Goal: Task Accomplishment & Management: Manage account settings

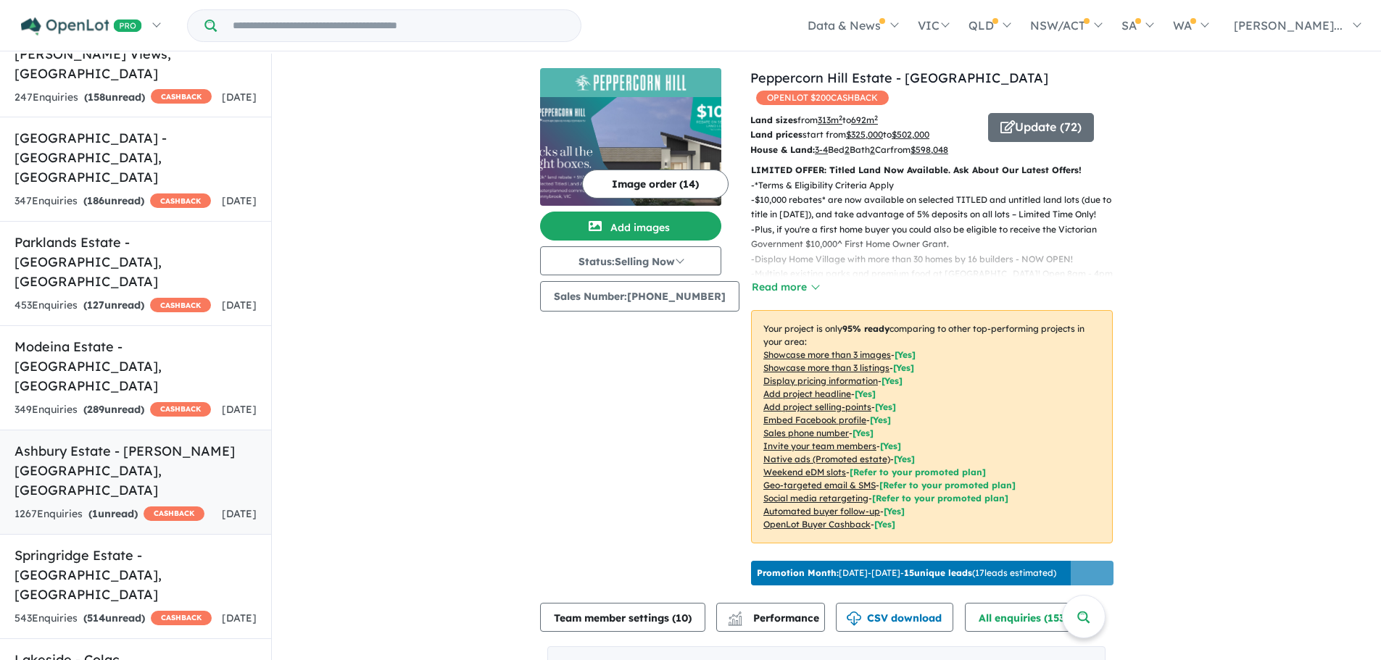
scroll to position [2, 0]
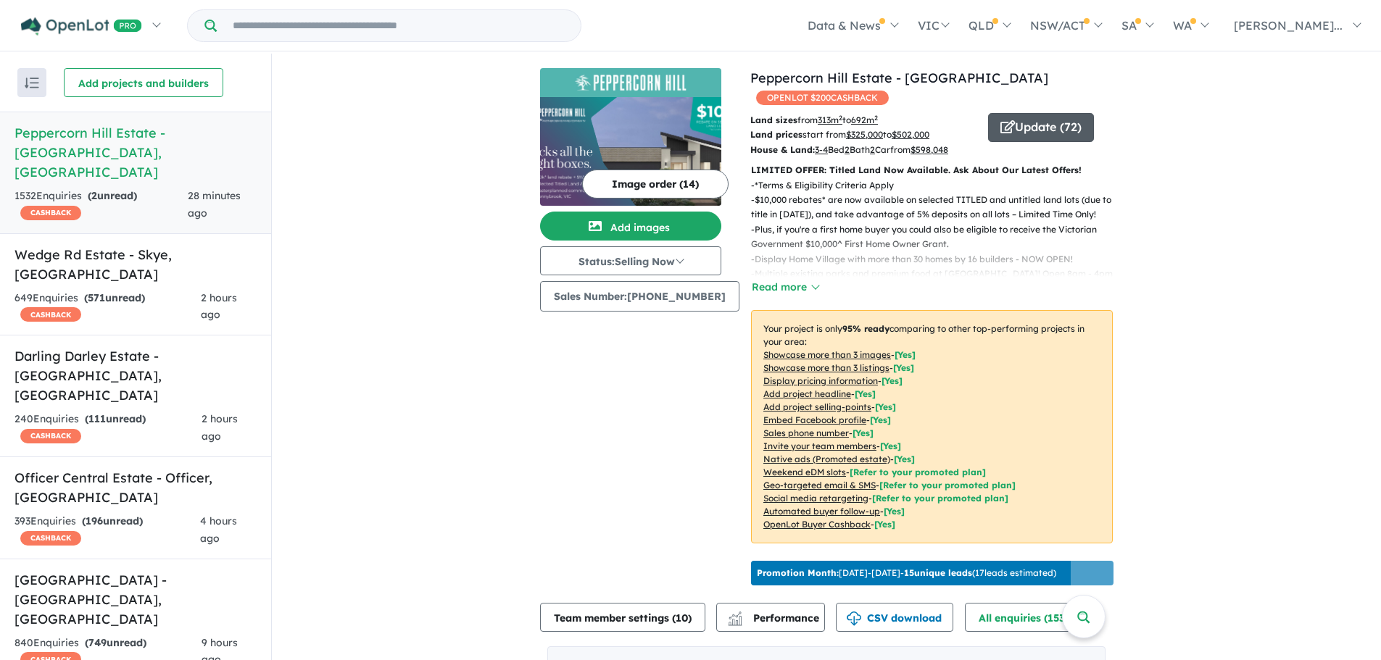
click at [1054, 130] on button "Update ( 72 )" at bounding box center [1041, 127] width 106 height 29
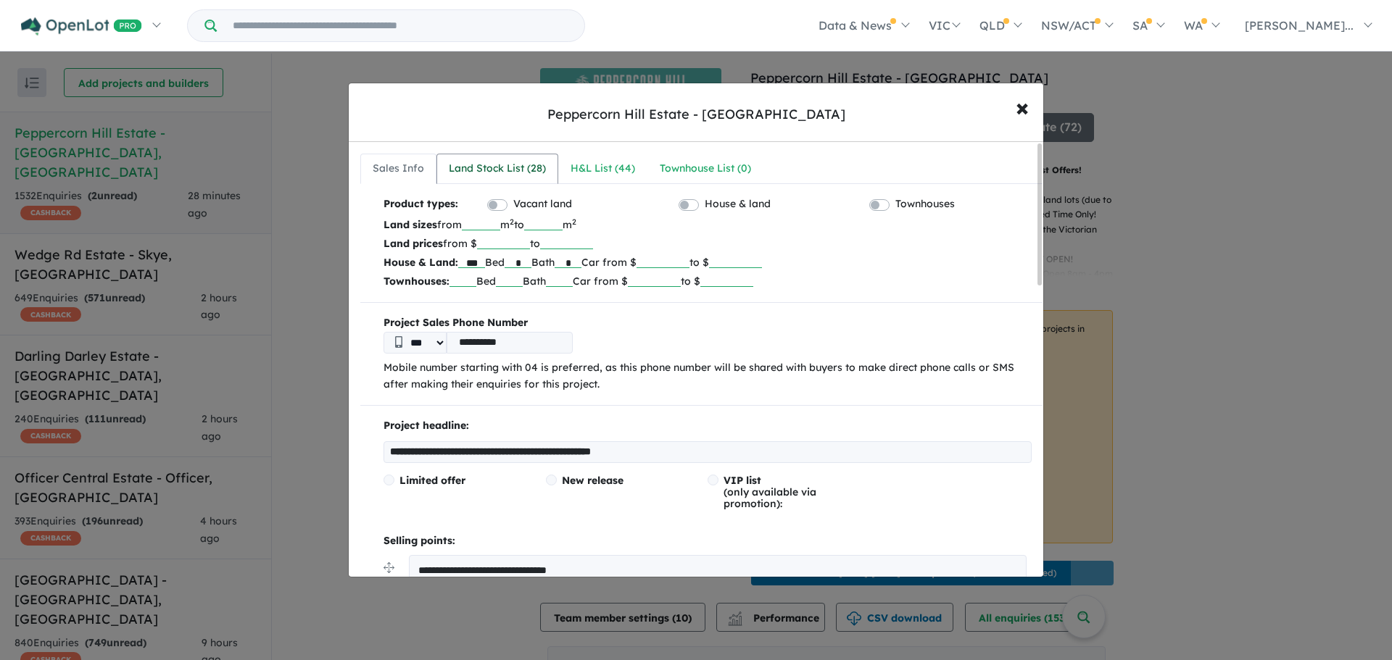
click at [482, 174] on div "Land Stock List ( 28 )" at bounding box center [497, 168] width 97 height 17
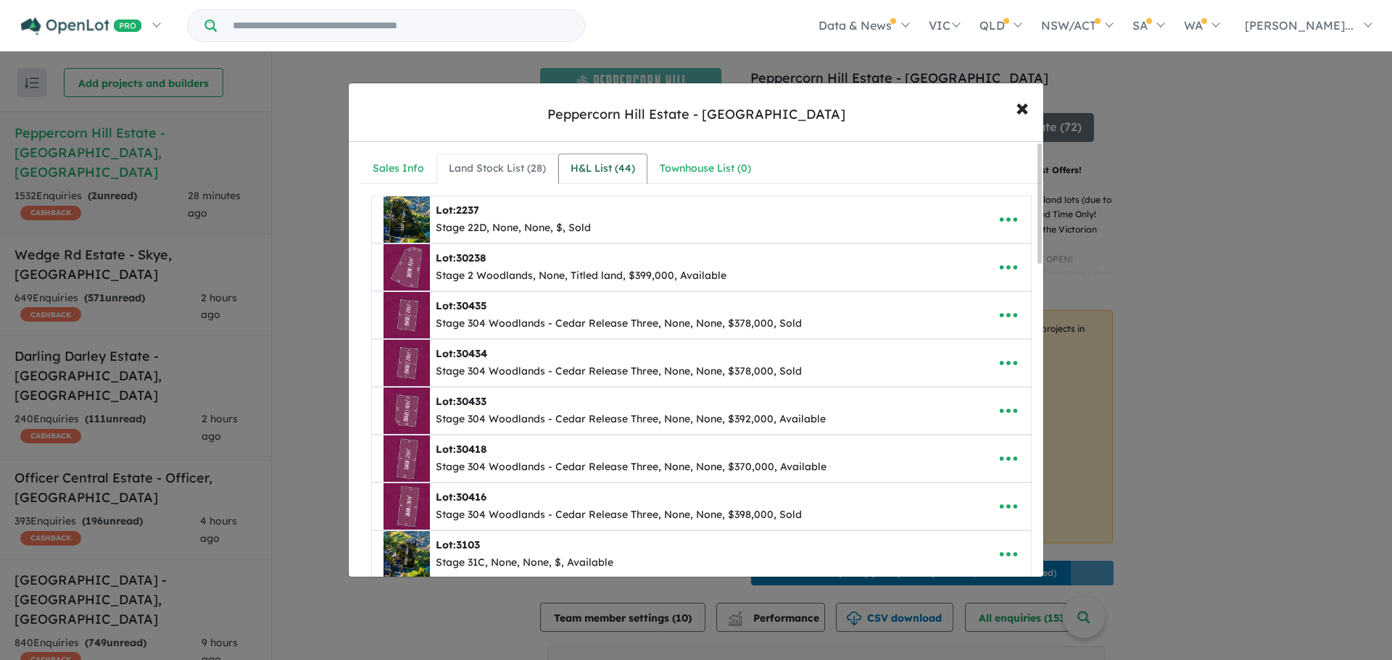
click at [596, 175] on div "H&L List ( 44 )" at bounding box center [602, 168] width 65 height 17
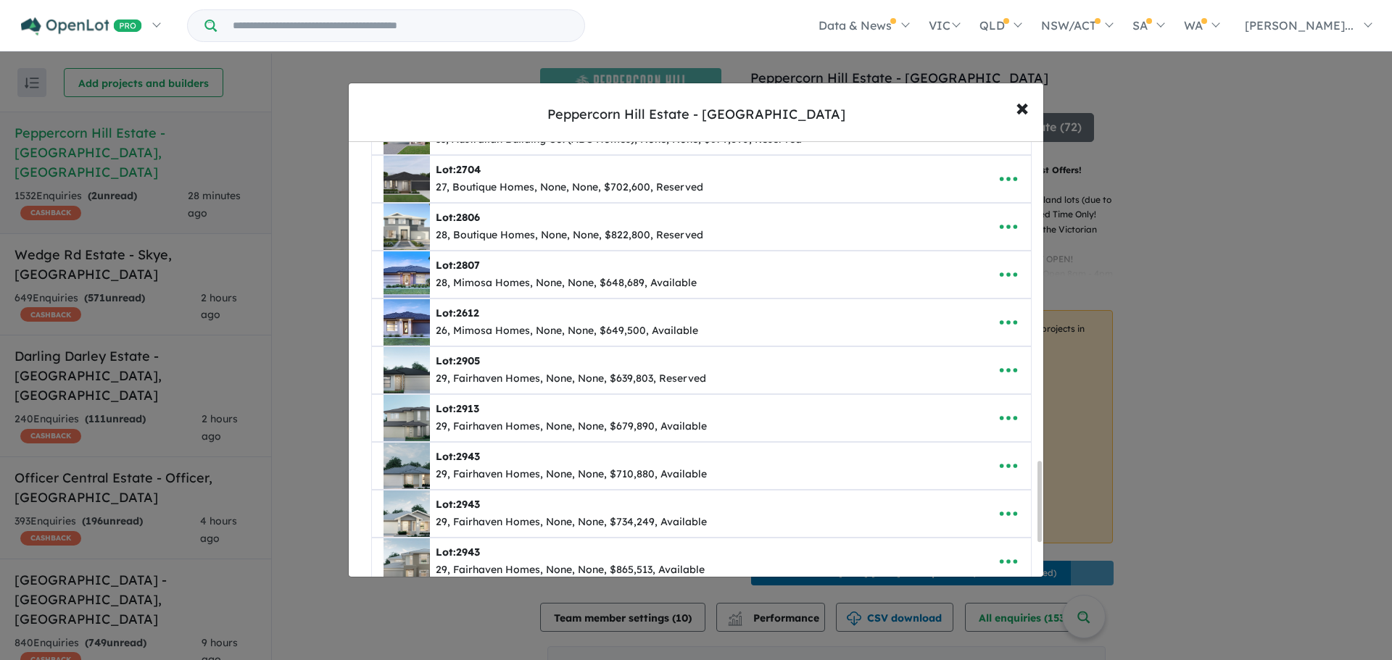
scroll to position [1907, 0]
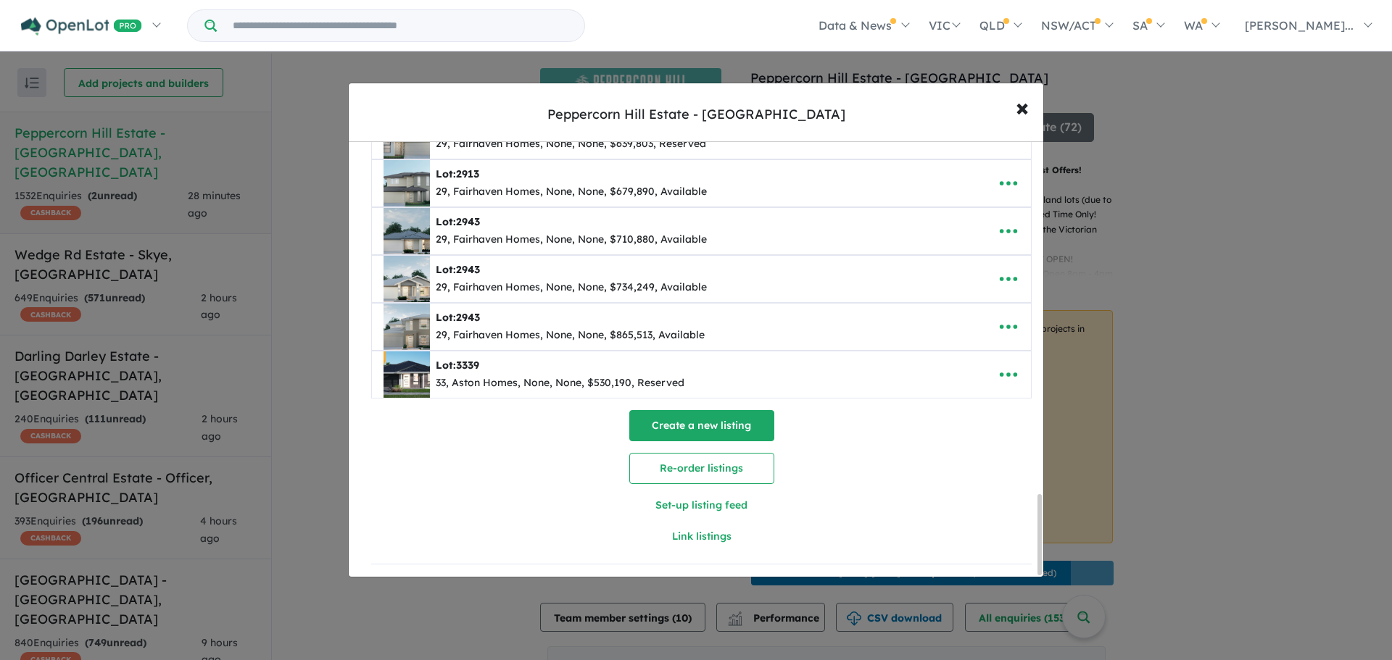
click at [718, 422] on button "Create a new listing" at bounding box center [701, 425] width 145 height 31
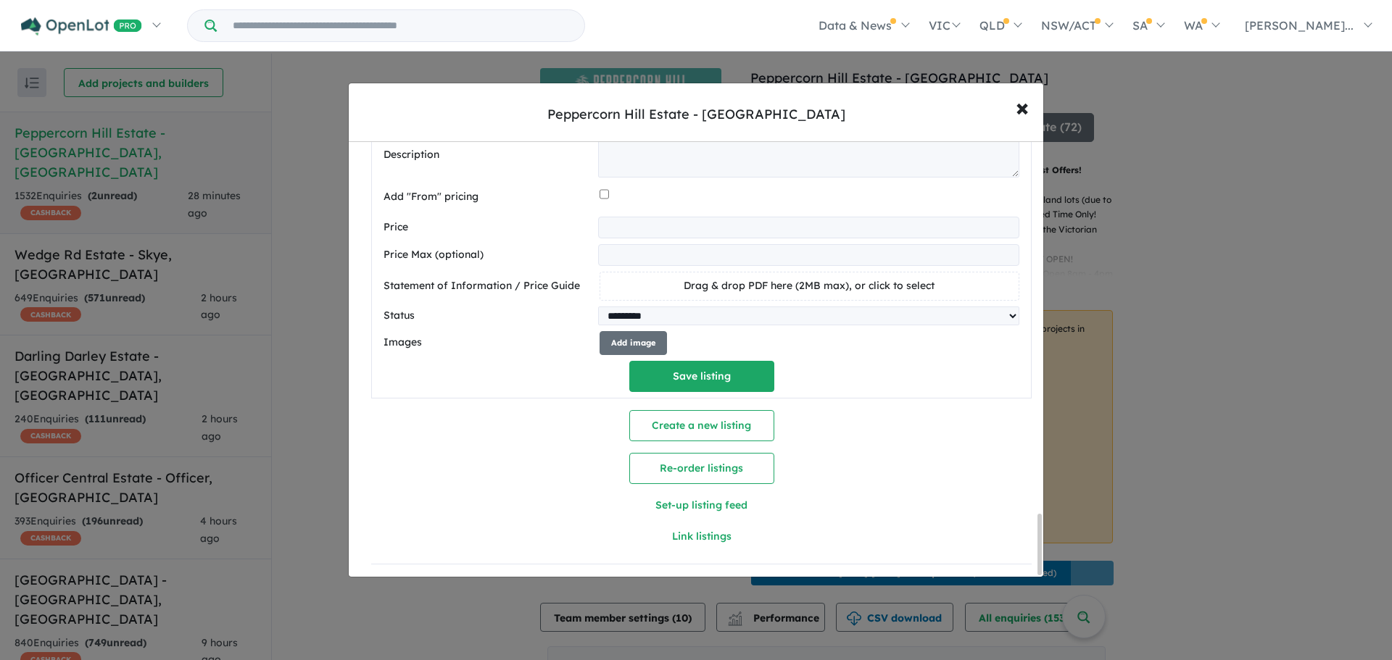
scroll to position [2683, 0]
click at [1028, 106] on span "×" at bounding box center [1021, 106] width 13 height 31
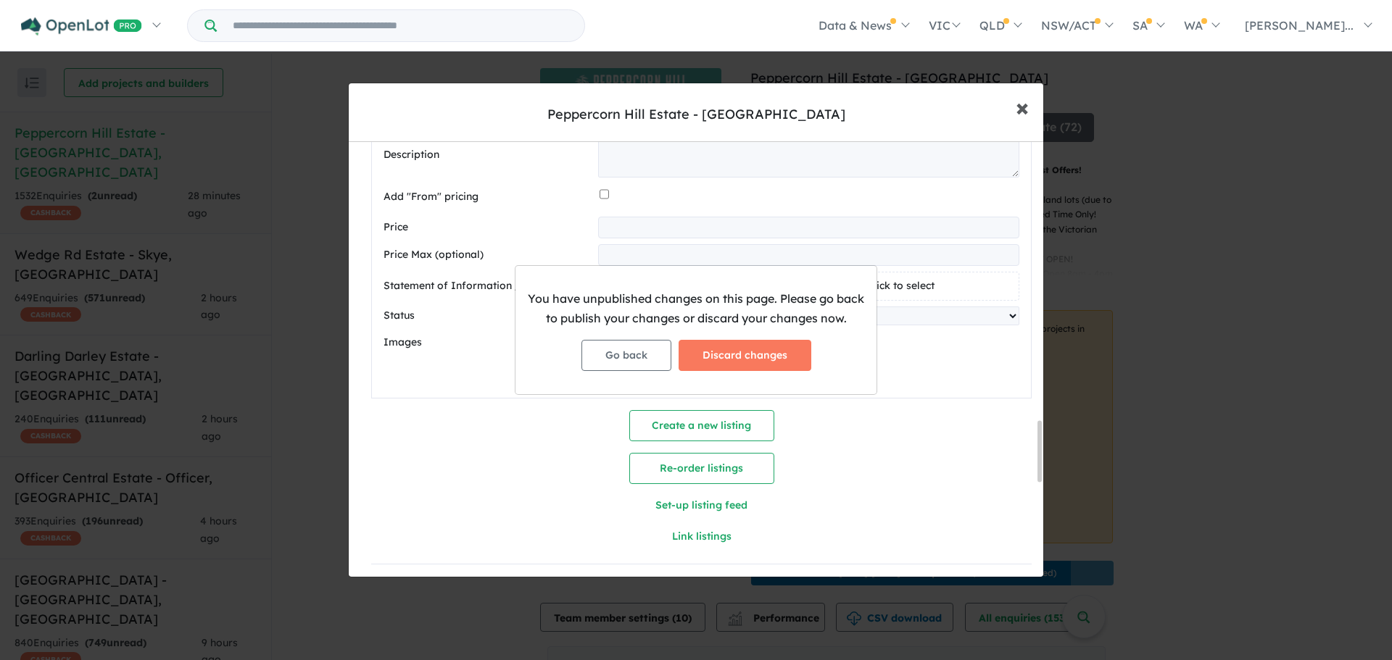
scroll to position [2008, 0]
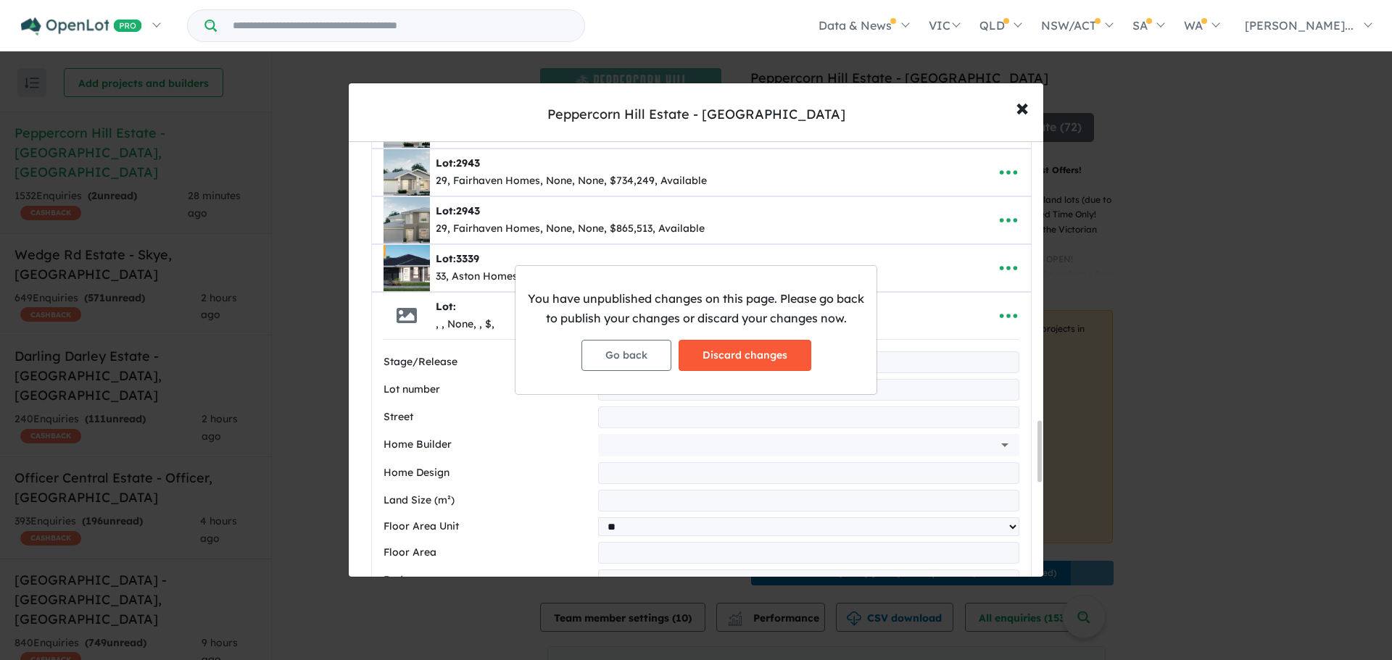
click at [720, 357] on button "Discard changes" at bounding box center [744, 355] width 133 height 31
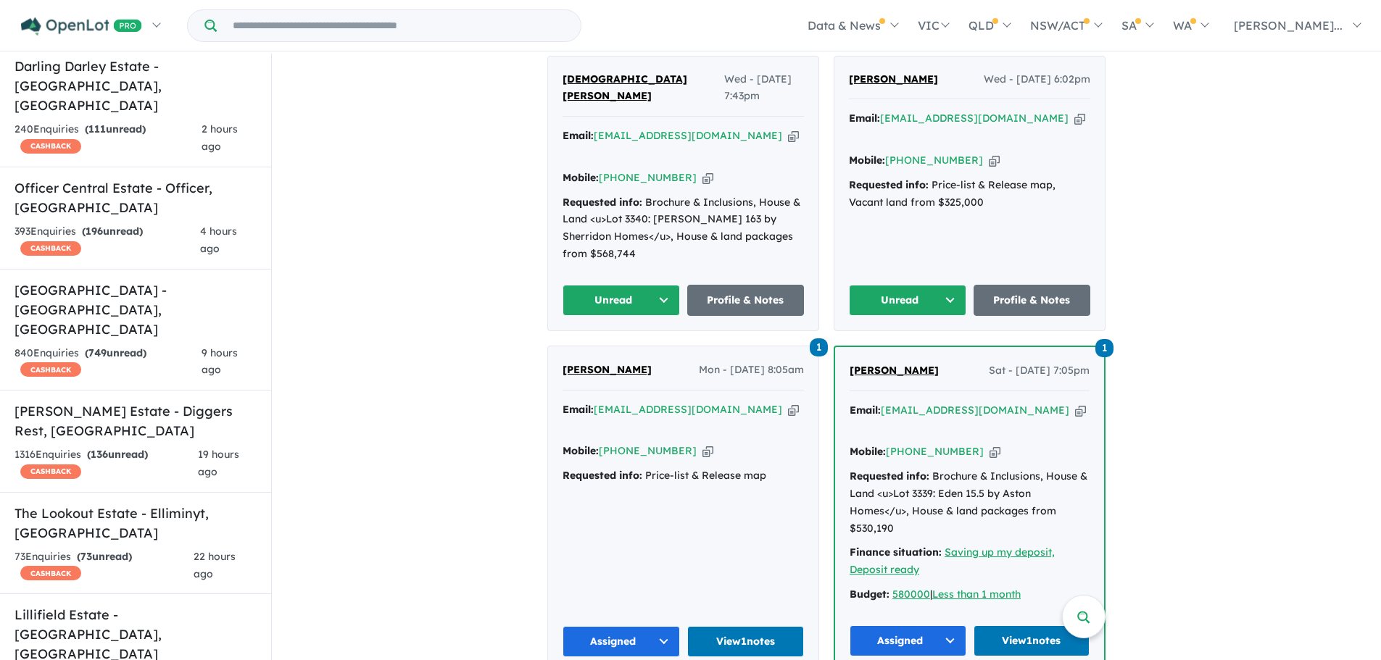
scroll to position [725, 0]
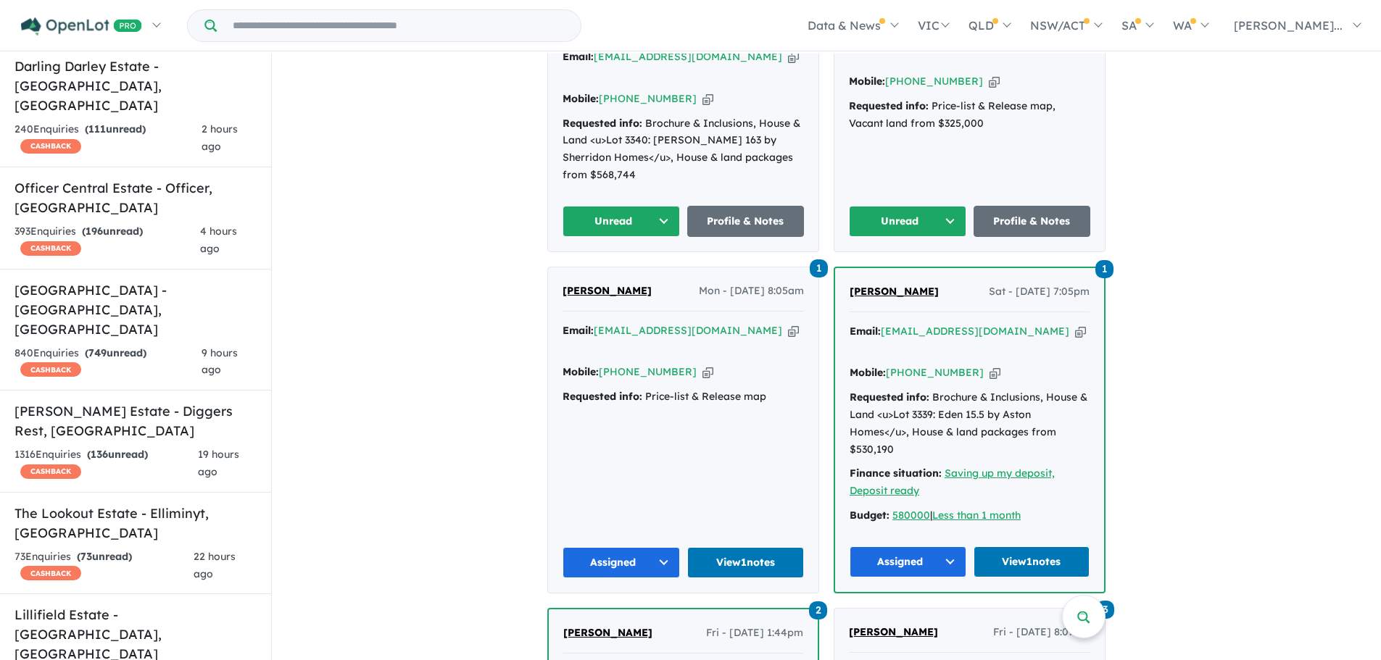
click at [710, 273] on div "1 [PERSON_NAME] Mon - [DATE] 8:05am Email: [EMAIL_ADDRESS][DOMAIN_NAME] Copied!…" at bounding box center [683, 429] width 270 height 325
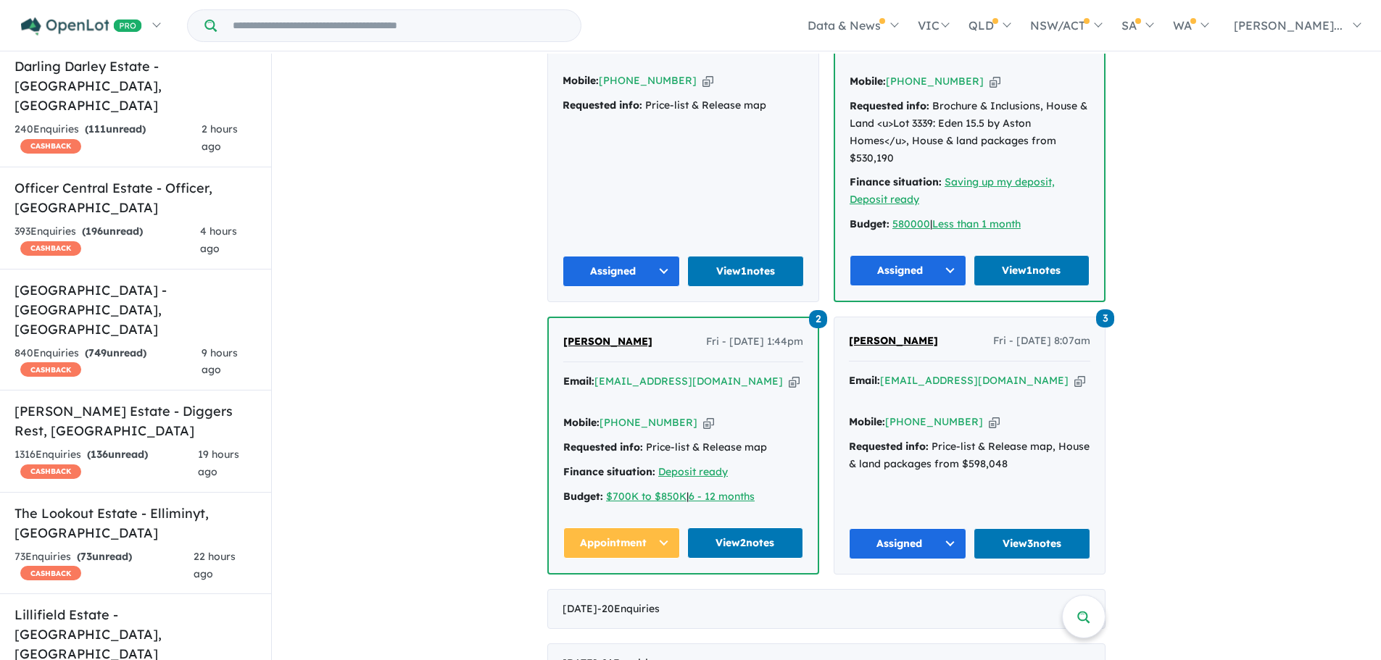
scroll to position [1087, 0]
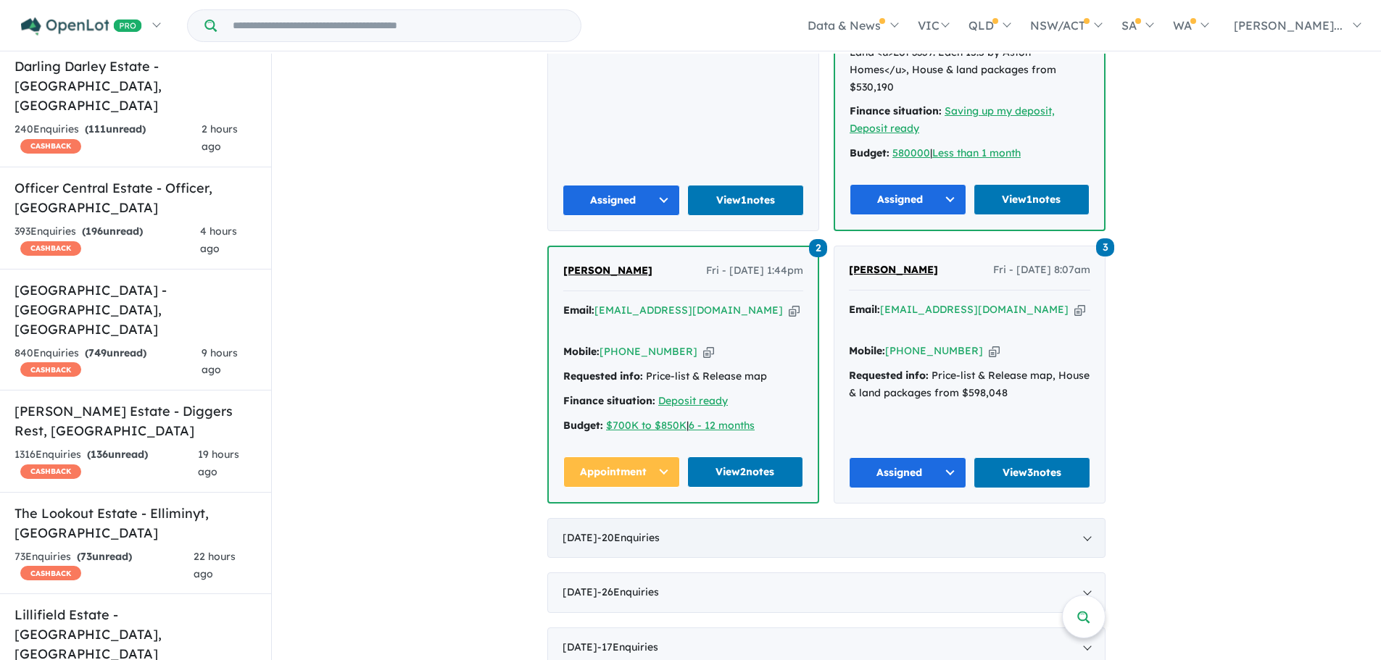
click at [1078, 518] on div "[DATE] - 20 Enquir ies ( 0 unread)" at bounding box center [826, 538] width 558 height 41
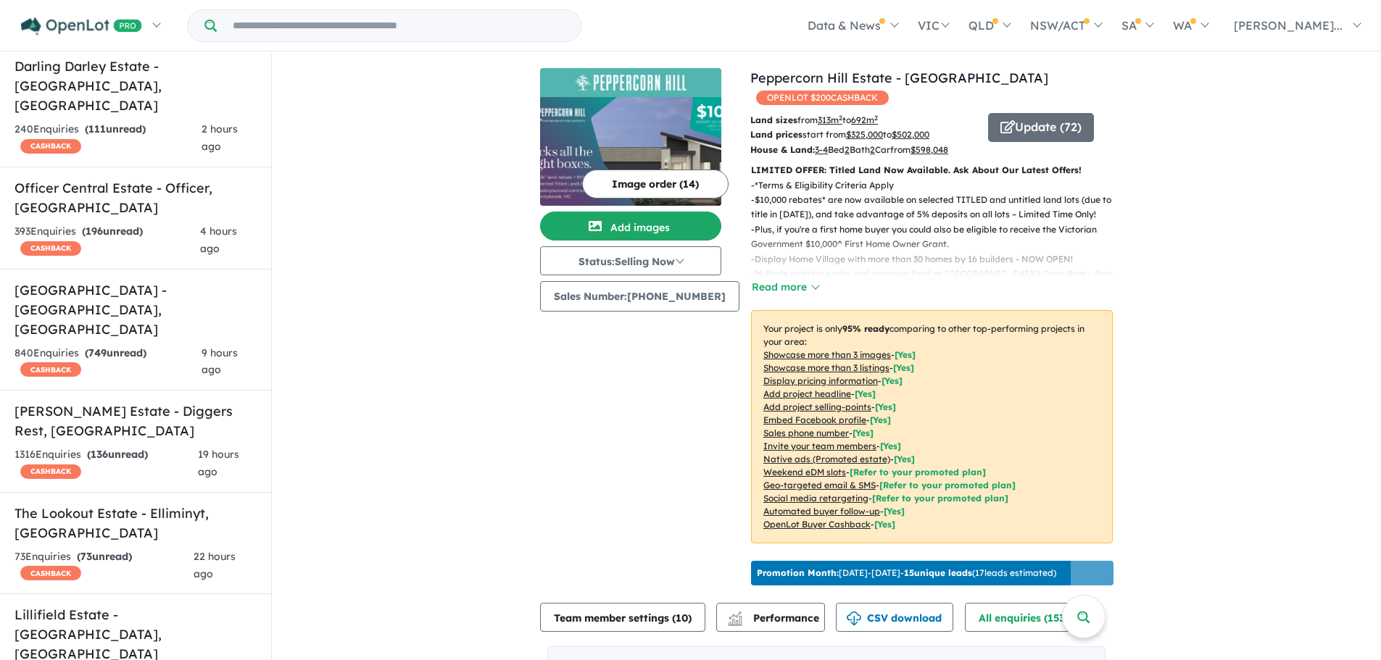
scroll to position [290, 0]
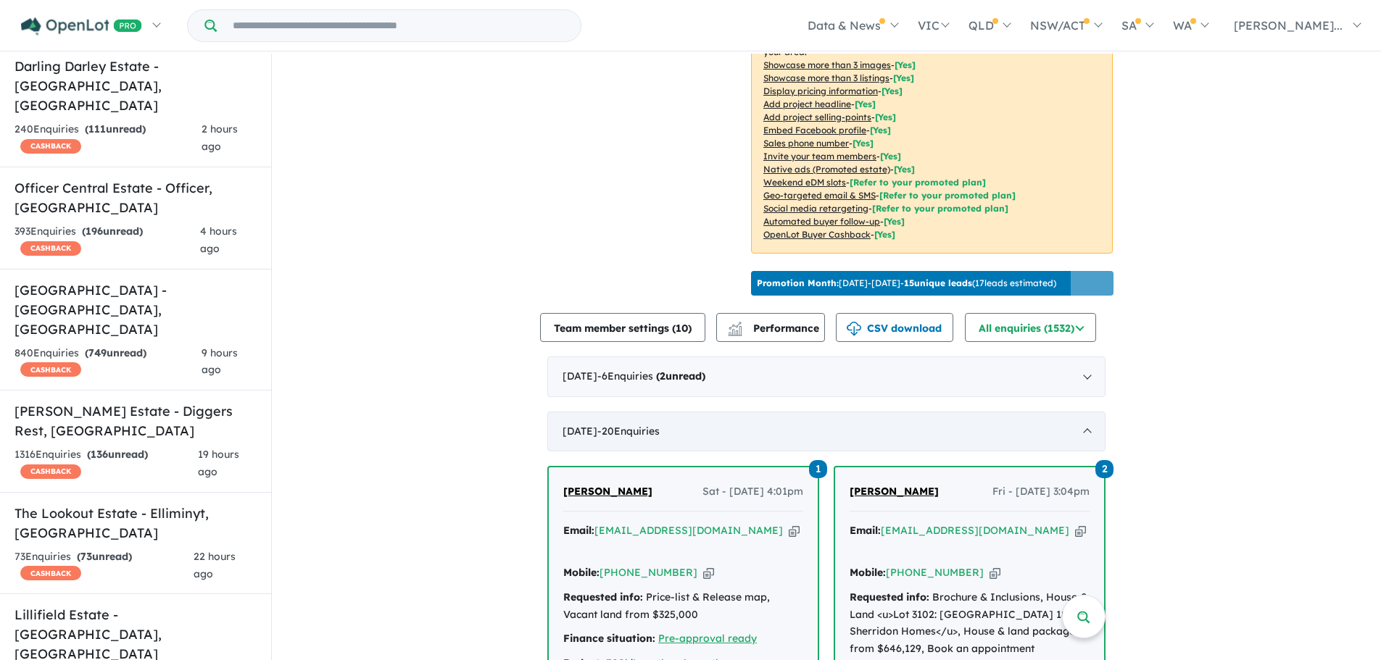
click at [1085, 449] on div "[DATE] - 20 Enquir ies ( 0 unread)" at bounding box center [826, 432] width 558 height 41
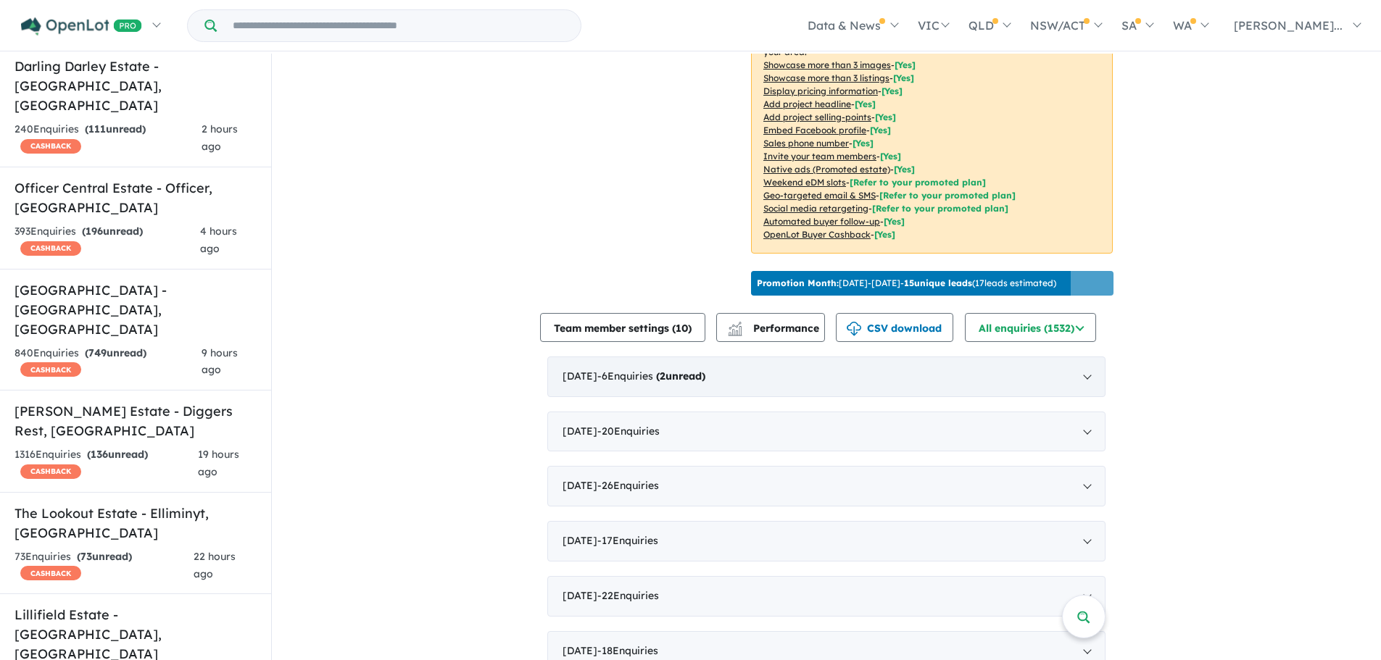
click at [1083, 394] on div "[DATE] - 6 Enquir ies ( 2 unread)" at bounding box center [826, 377] width 558 height 41
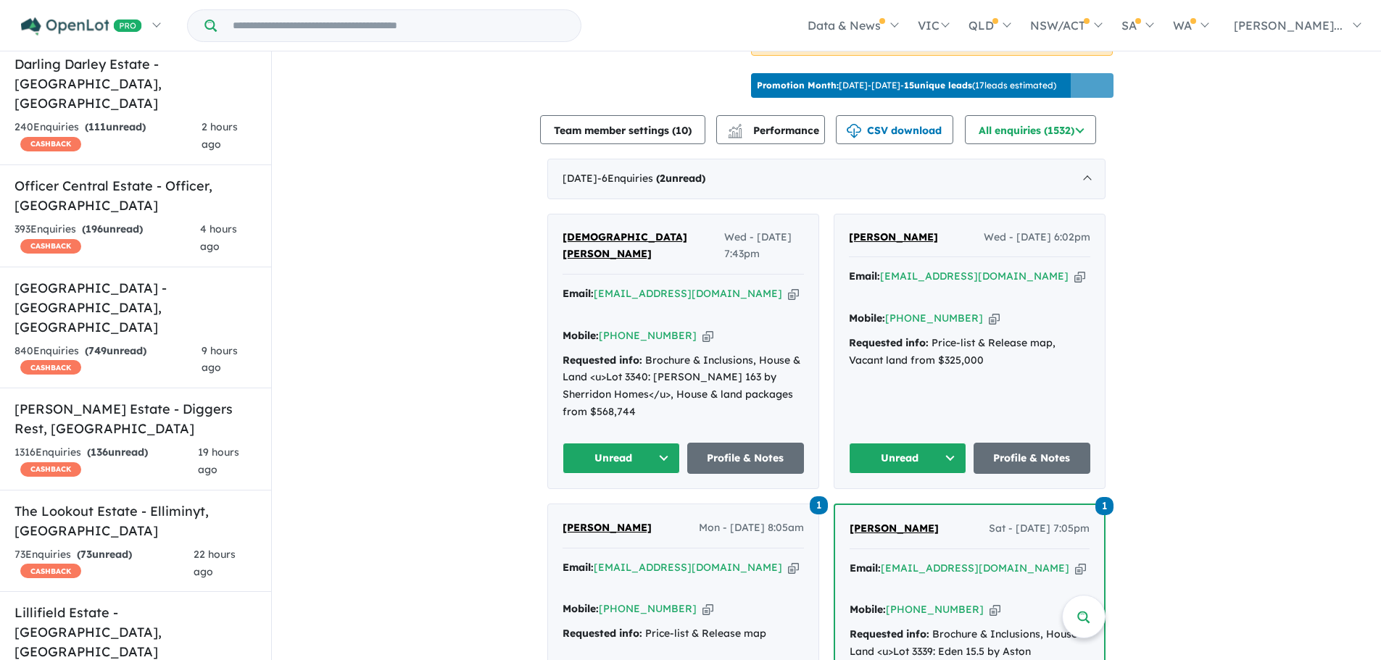
scroll to position [507, 0]
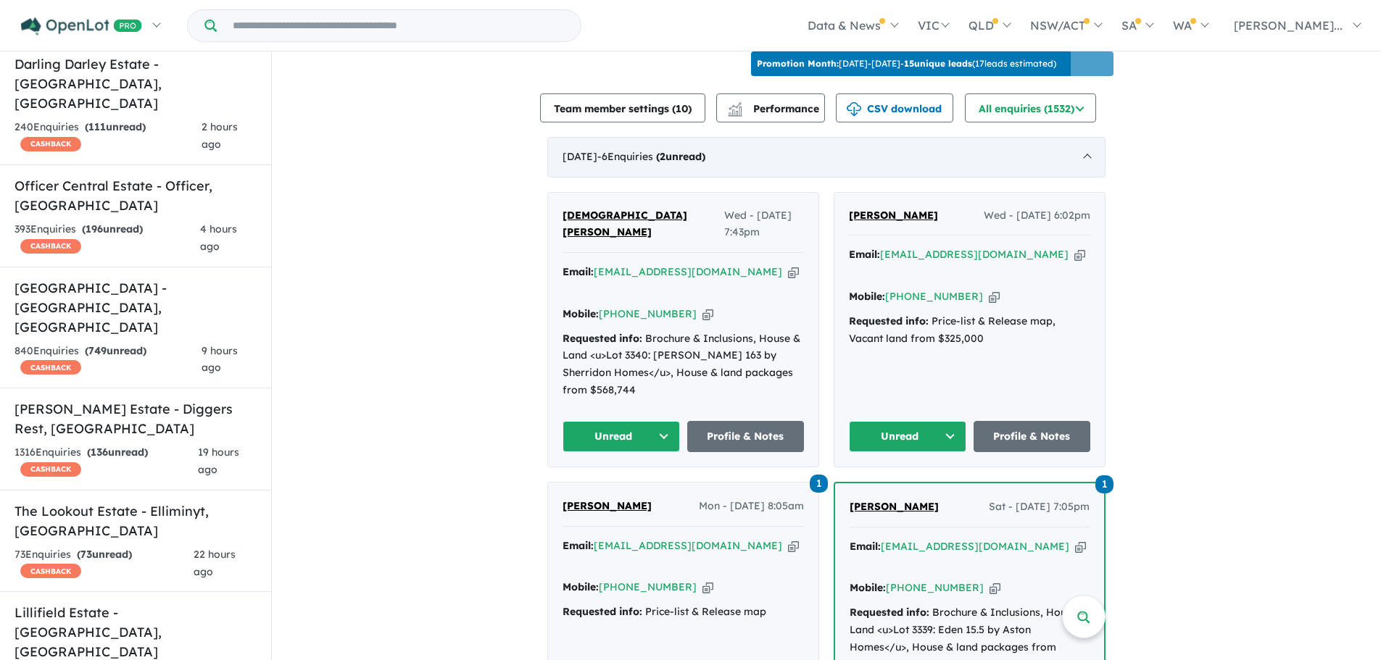
click at [1075, 175] on div "[DATE] - 6 Enquir ies ( 2 unread)" at bounding box center [826, 157] width 558 height 41
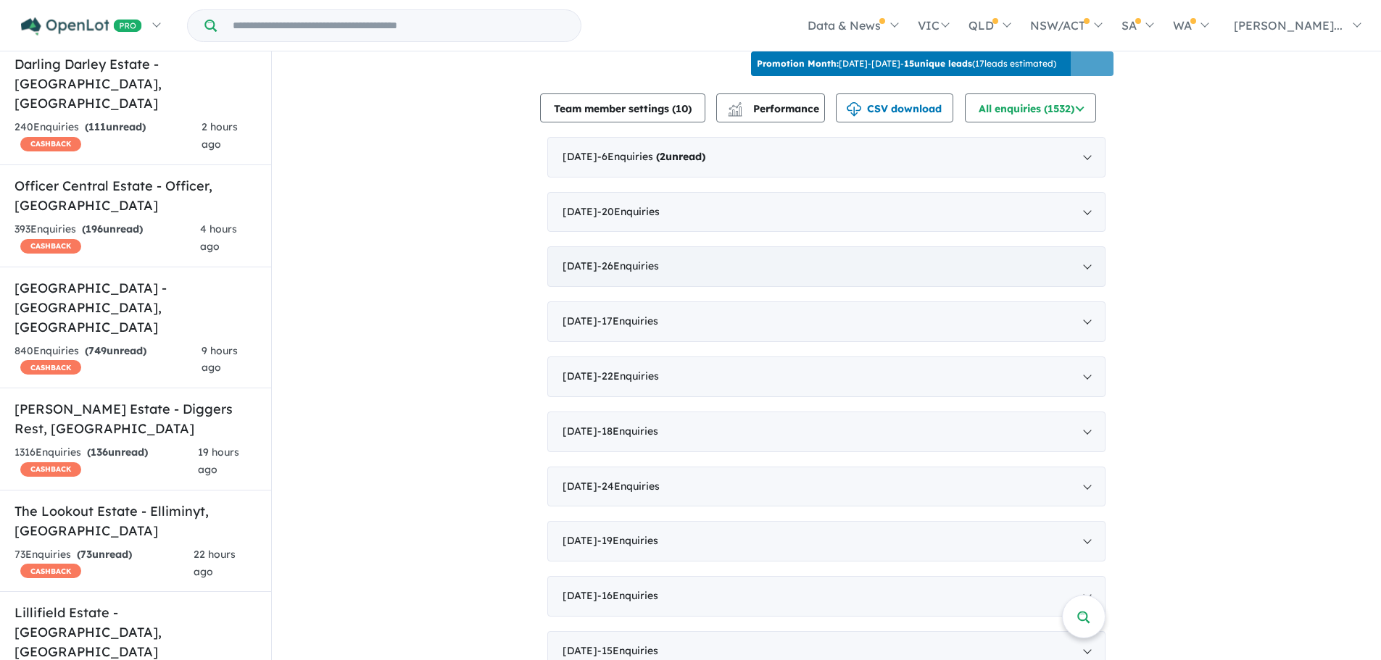
click at [1080, 280] on div "[DATE] - 26 Enquir ies ( 0 unread)" at bounding box center [826, 266] width 558 height 41
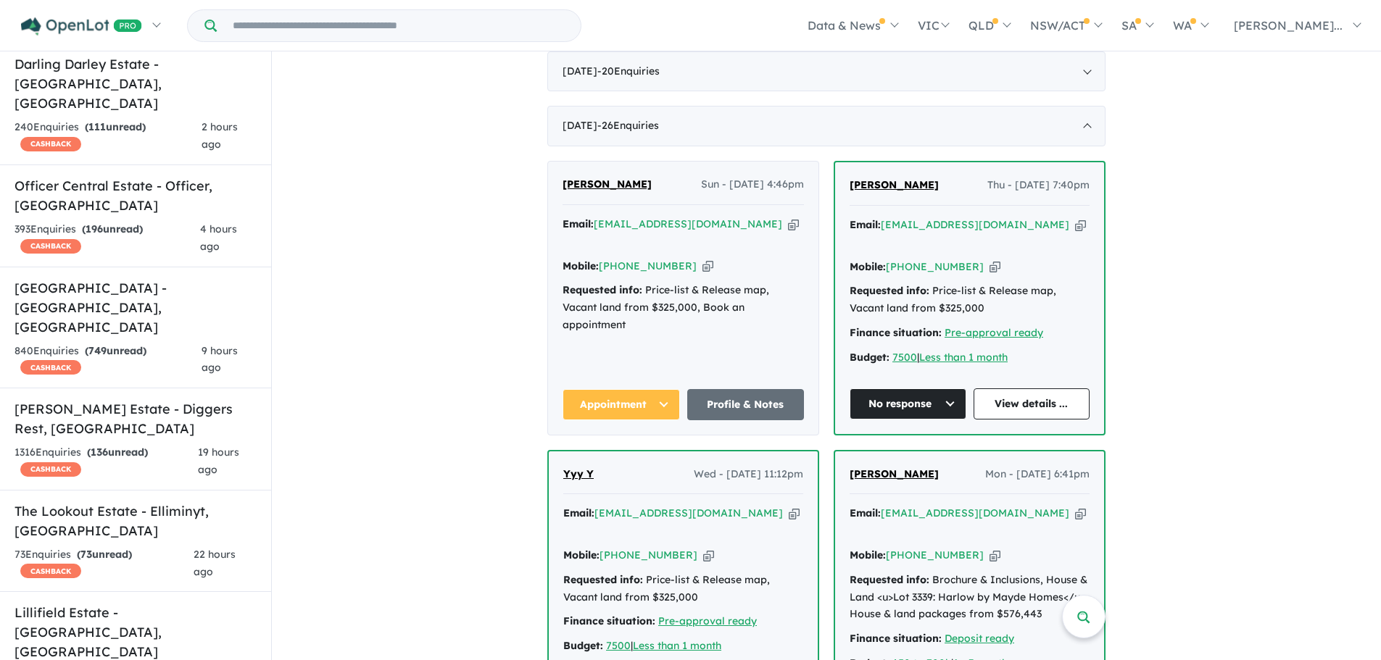
scroll to position [652, 0]
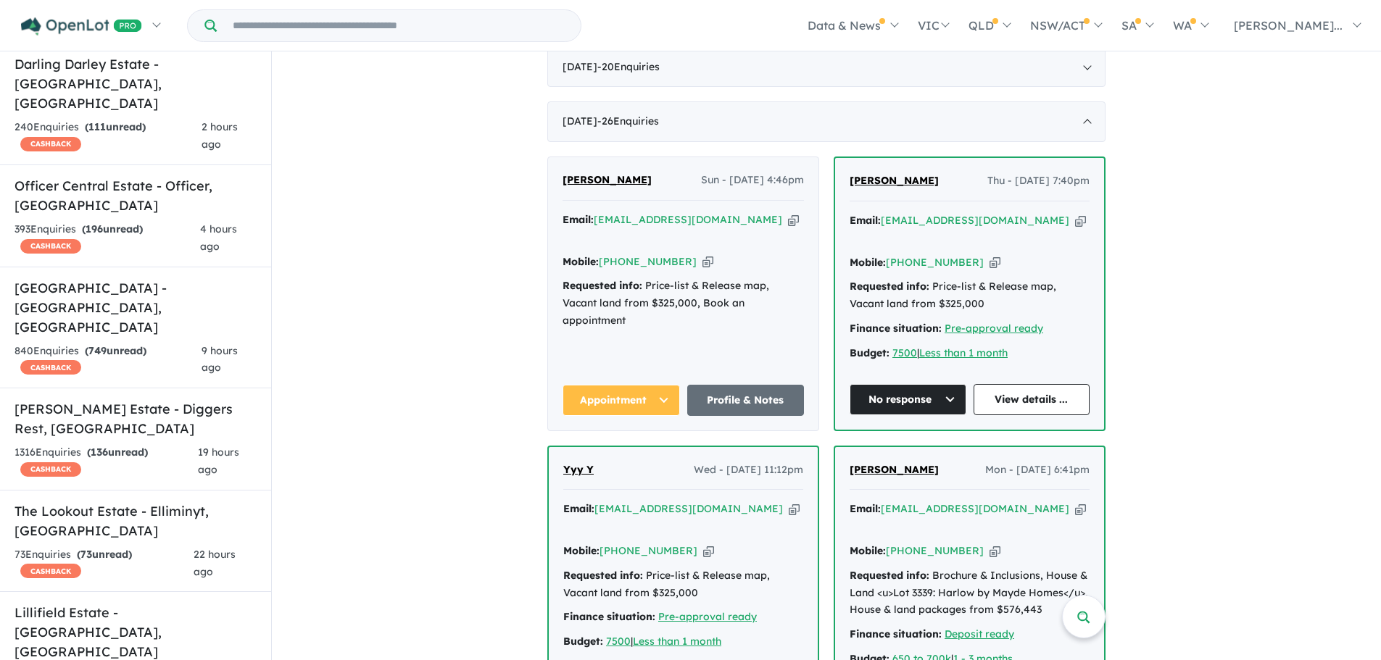
click at [1067, 243] on div "Email: [EMAIL_ADDRESS][DOMAIN_NAME] Copied! Mobile: [PHONE_NUMBER] Copied! Requ…" at bounding box center [969, 290] width 240 height 157
click at [1032, 396] on link "View details ..." at bounding box center [1031, 399] width 117 height 31
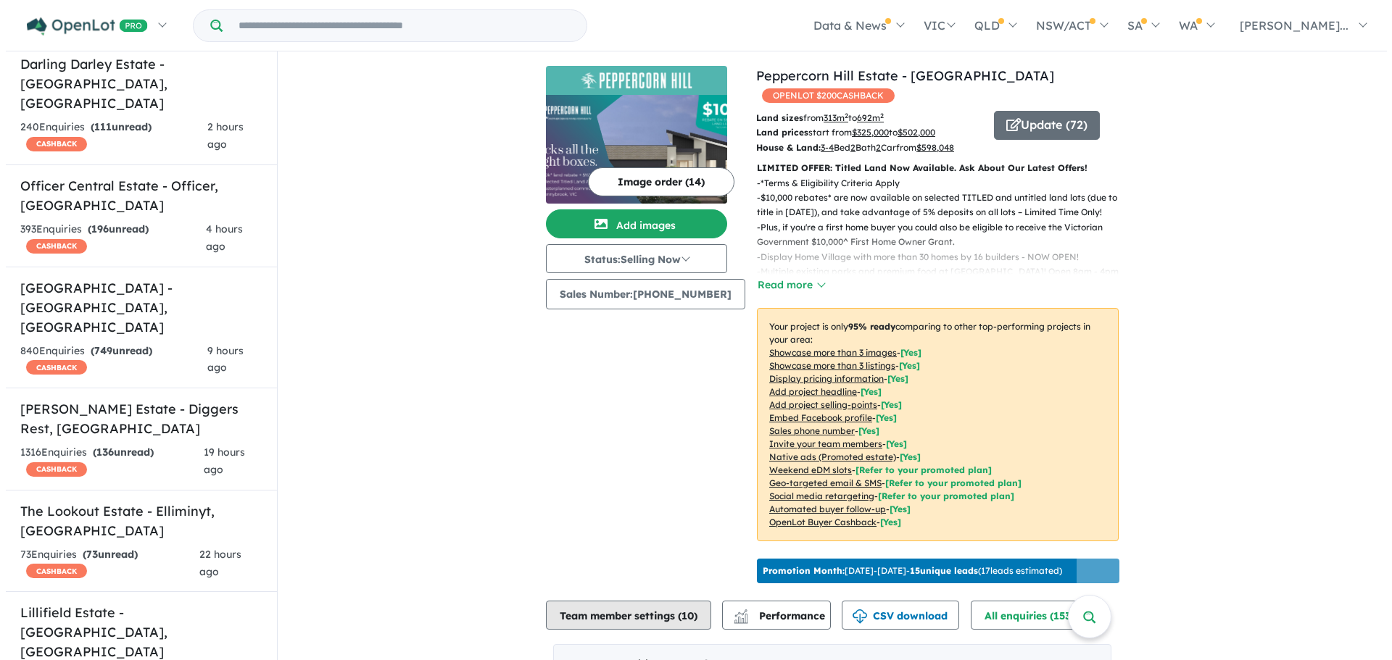
scroll to position [72, 0]
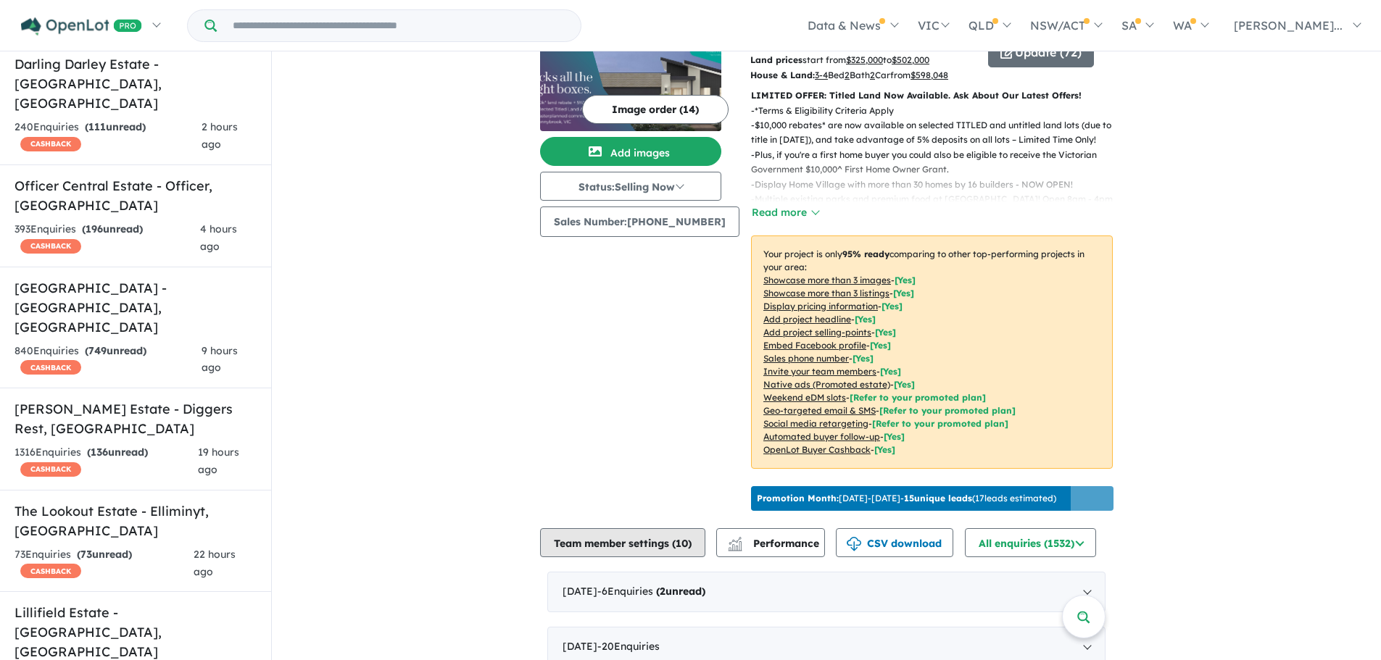
click at [594, 549] on button "Team member settings ( 10 )" at bounding box center [622, 542] width 165 height 29
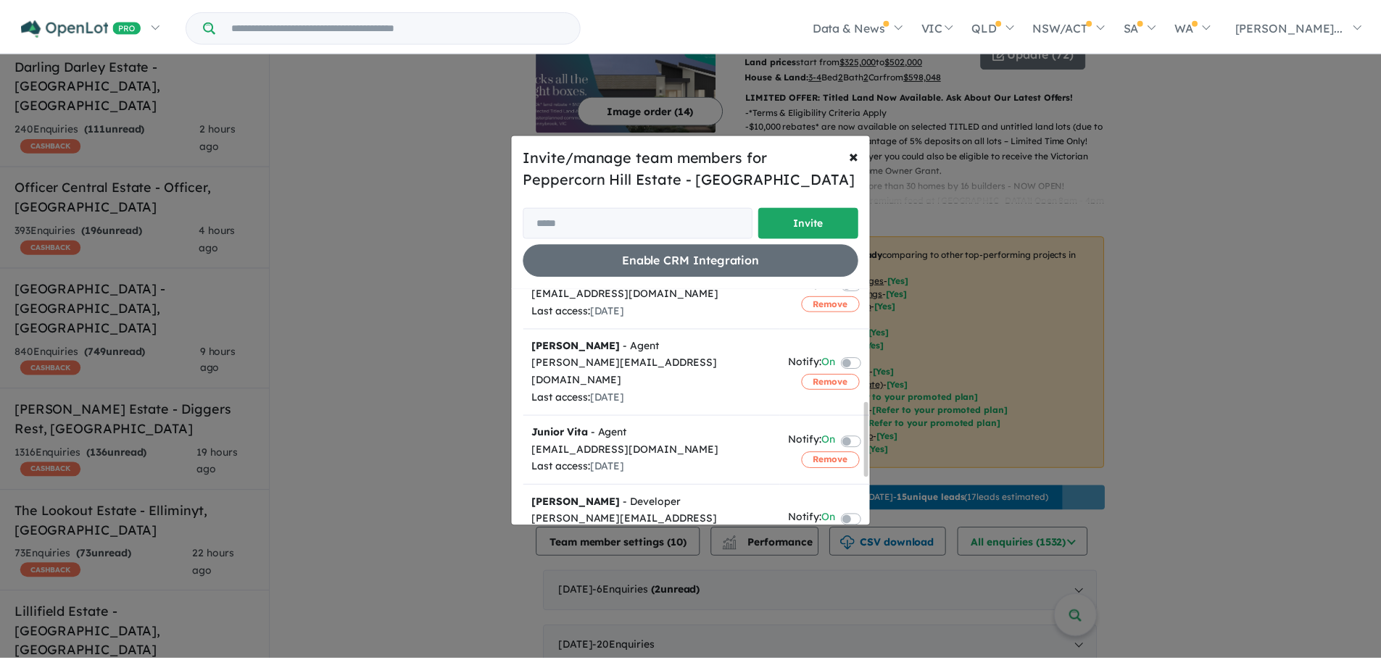
scroll to position [0, 0]
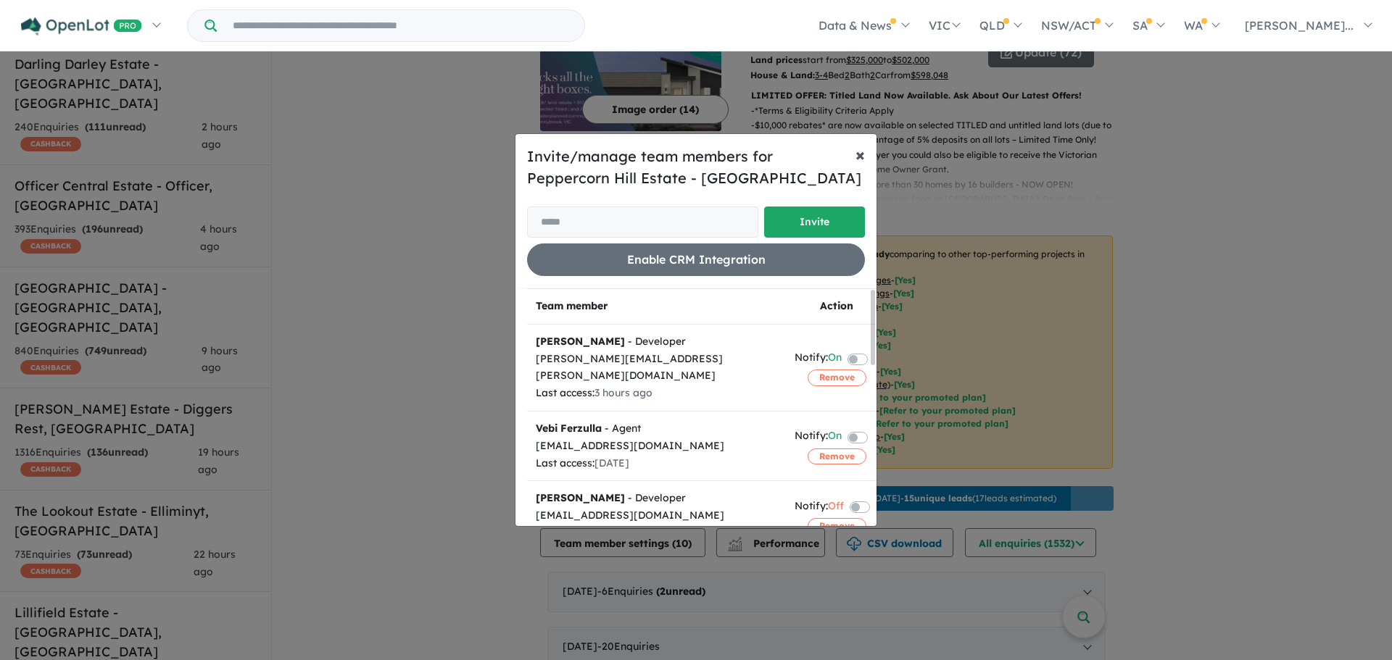
click at [861, 157] on span "×" at bounding box center [859, 155] width 9 height 22
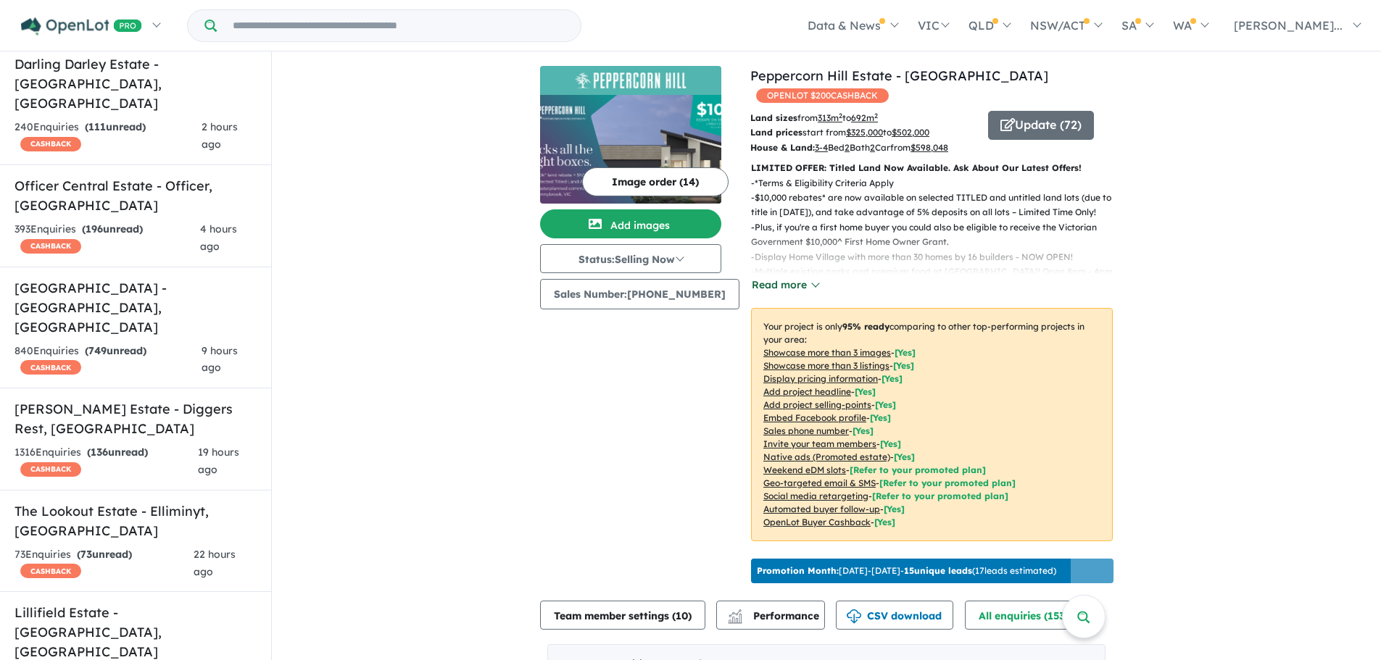
click at [795, 288] on button "Read more" at bounding box center [785, 285] width 68 height 17
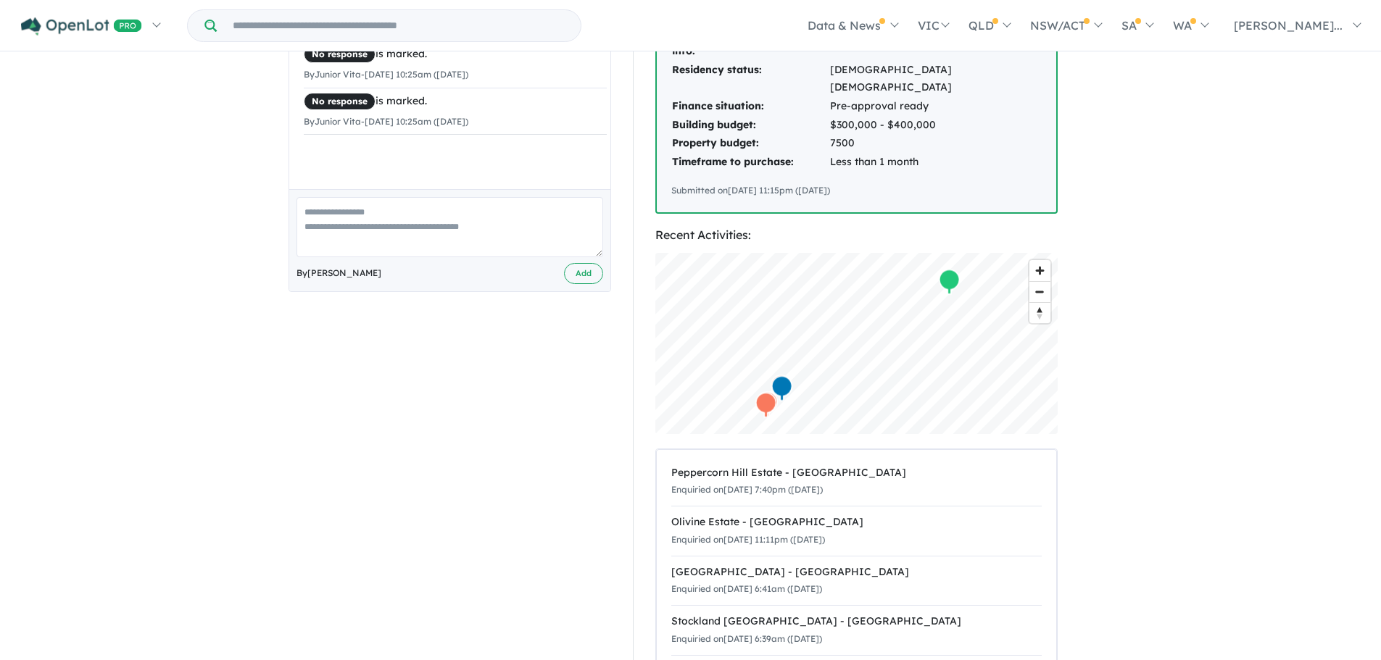
scroll to position [580, 0]
